Goal: Information Seeking & Learning: Learn about a topic

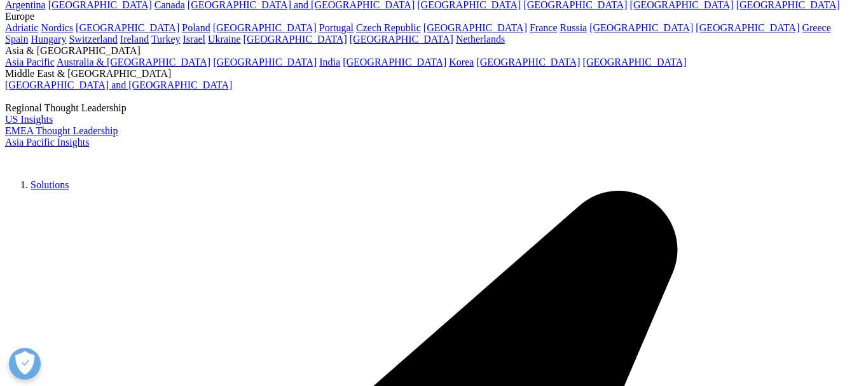
scroll to position [64, 0]
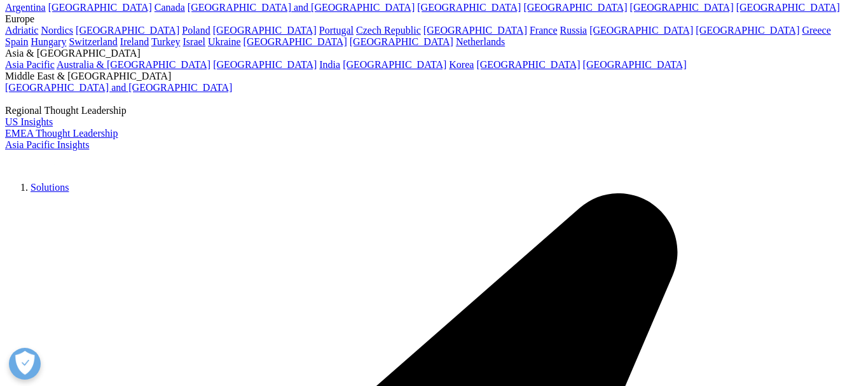
drag, startPoint x: 475, startPoint y: 135, endPoint x: 630, endPoint y: 144, distance: 155.4
copy h3 "Real World Evidence"
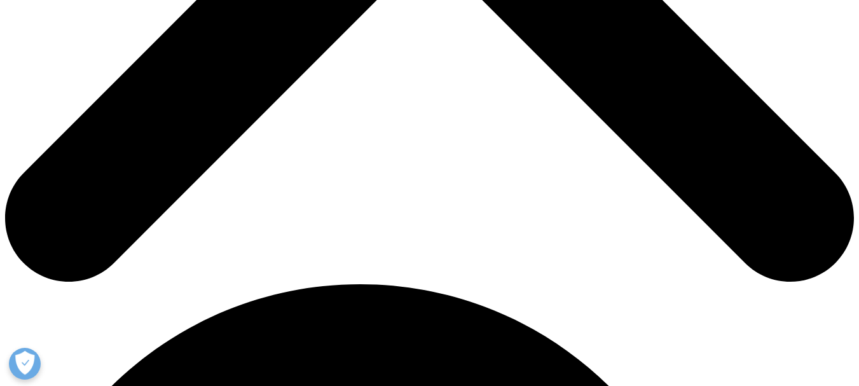
scroll to position [509, 0]
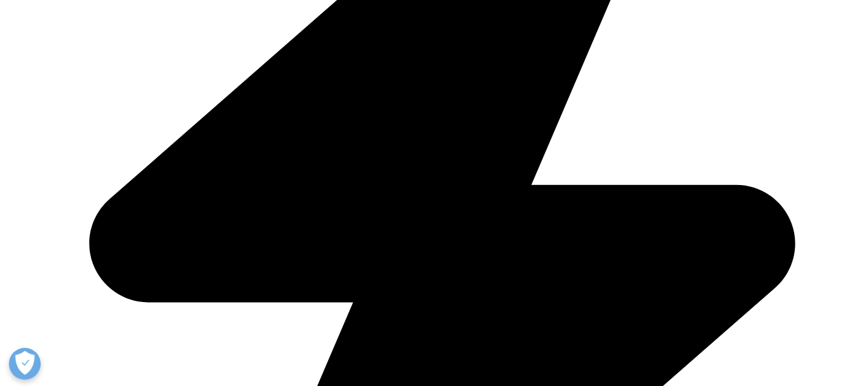
scroll to position [1903, 0]
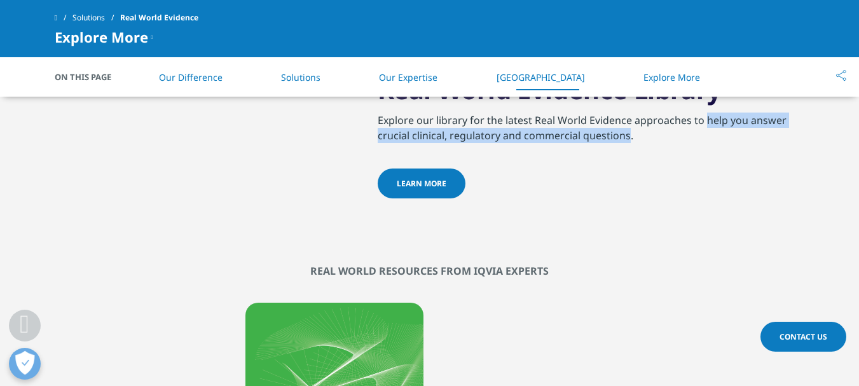
drag, startPoint x: 703, startPoint y: 136, endPoint x: 627, endPoint y: 155, distance: 77.9
click at [627, 143] on p "Explore our library for the latest Real World Evidence approaches to help you a…" at bounding box center [591, 128] width 427 height 31
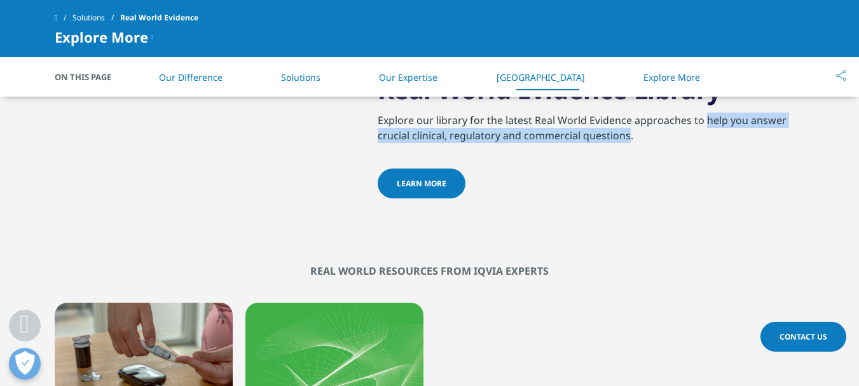
copy p "help you answer crucial clinical, regulatory and commercial questions"
